Goal: Transaction & Acquisition: Purchase product/service

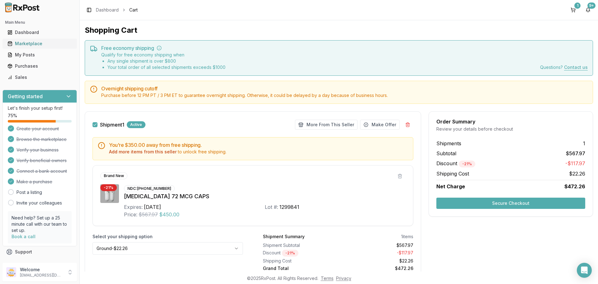
click at [30, 43] on div "Marketplace" at bounding box center [39, 44] width 64 height 6
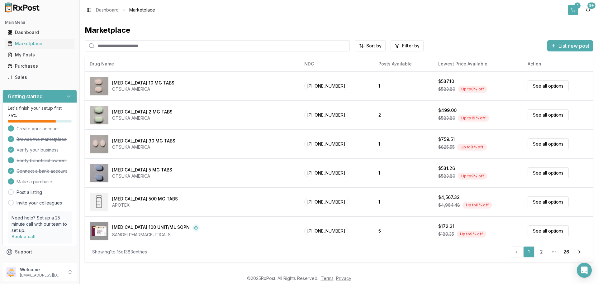
click at [572, 10] on button "1" at bounding box center [573, 10] width 10 height 10
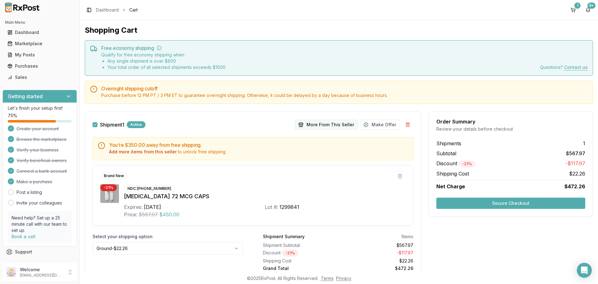
click at [317, 124] on button "More From This Seller" at bounding box center [326, 125] width 63 height 10
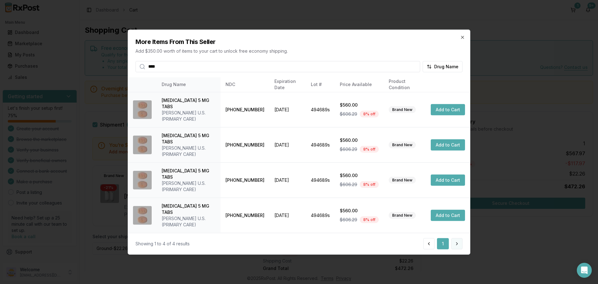
type input "****"
click at [458, 238] on button at bounding box center [456, 243] width 11 height 11
click at [455, 238] on button at bounding box center [456, 243] width 11 height 11
click at [445, 115] on button "Add to Cart" at bounding box center [448, 109] width 34 height 11
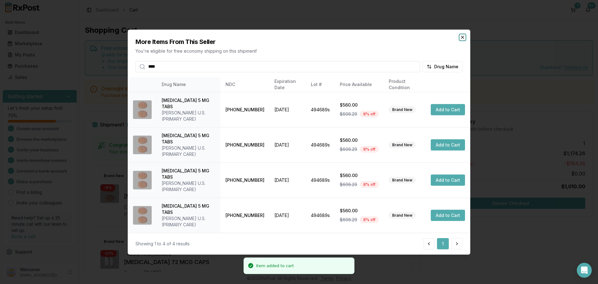
click at [464, 40] on icon "button" at bounding box center [462, 37] width 5 height 5
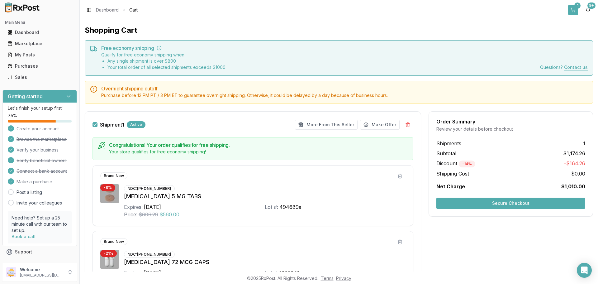
click at [572, 9] on button "1" at bounding box center [573, 10] width 10 height 10
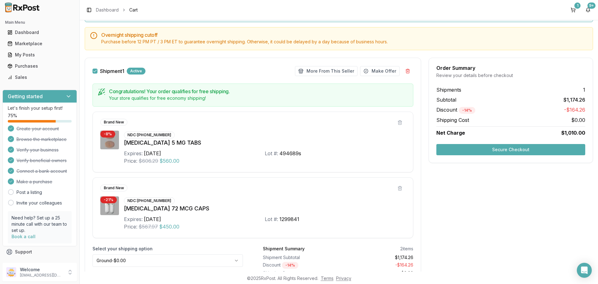
scroll to position [91, 0]
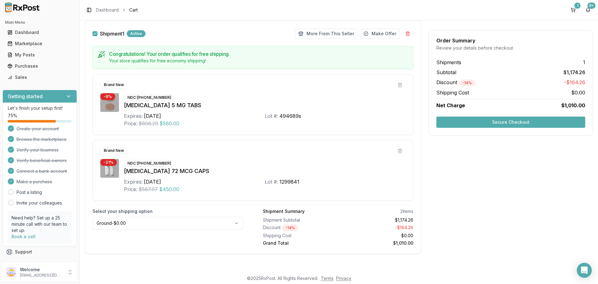
click at [568, 5] on button "1" at bounding box center [573, 10] width 10 height 10
click at [514, 120] on button "Secure Checkout" at bounding box center [511, 122] width 149 height 11
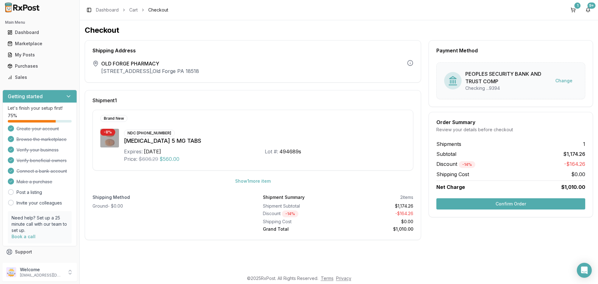
click at [511, 202] on button "Confirm Order" at bounding box center [511, 203] width 149 height 11
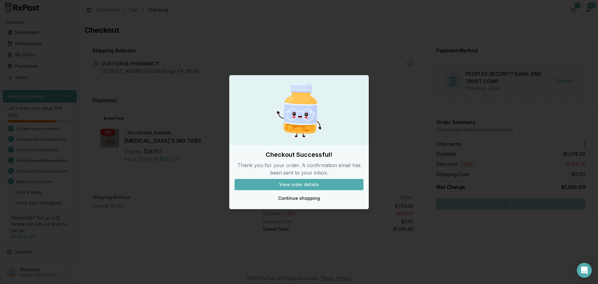
click at [284, 186] on button "View order details" at bounding box center [299, 184] width 129 height 11
